Goal: Task Accomplishment & Management: Manage account settings

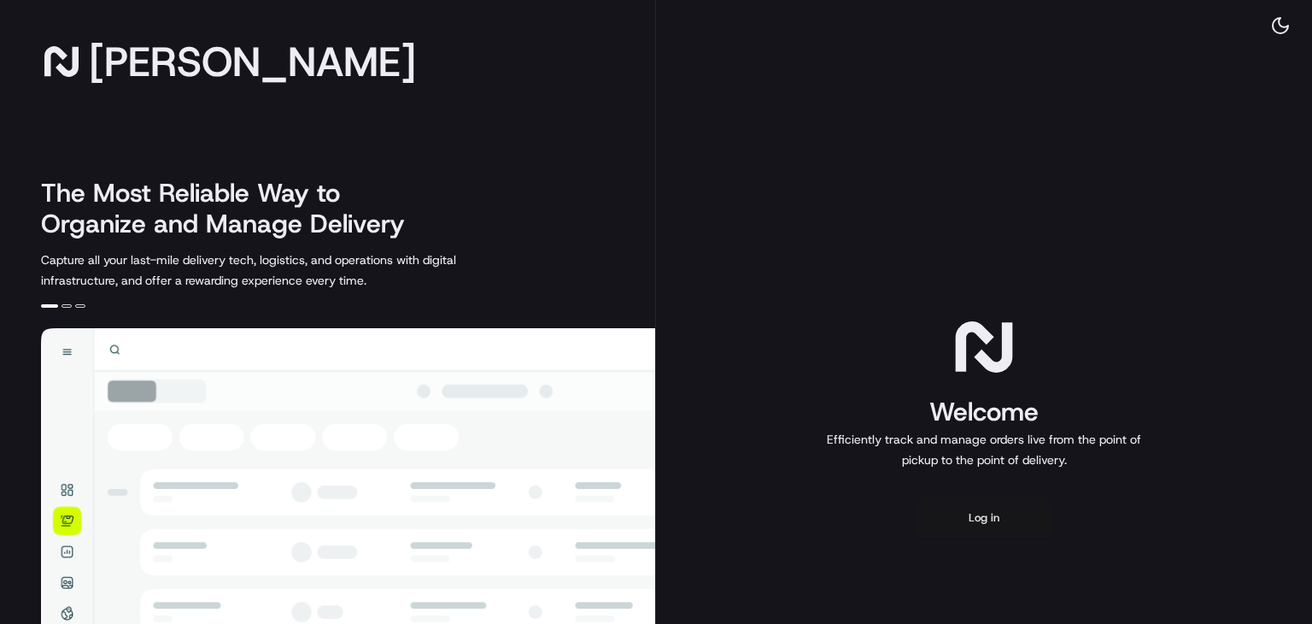
click at [995, 521] on button "Log in" at bounding box center [984, 517] width 137 height 41
